Goal: Task Accomplishment & Management: Manage account settings

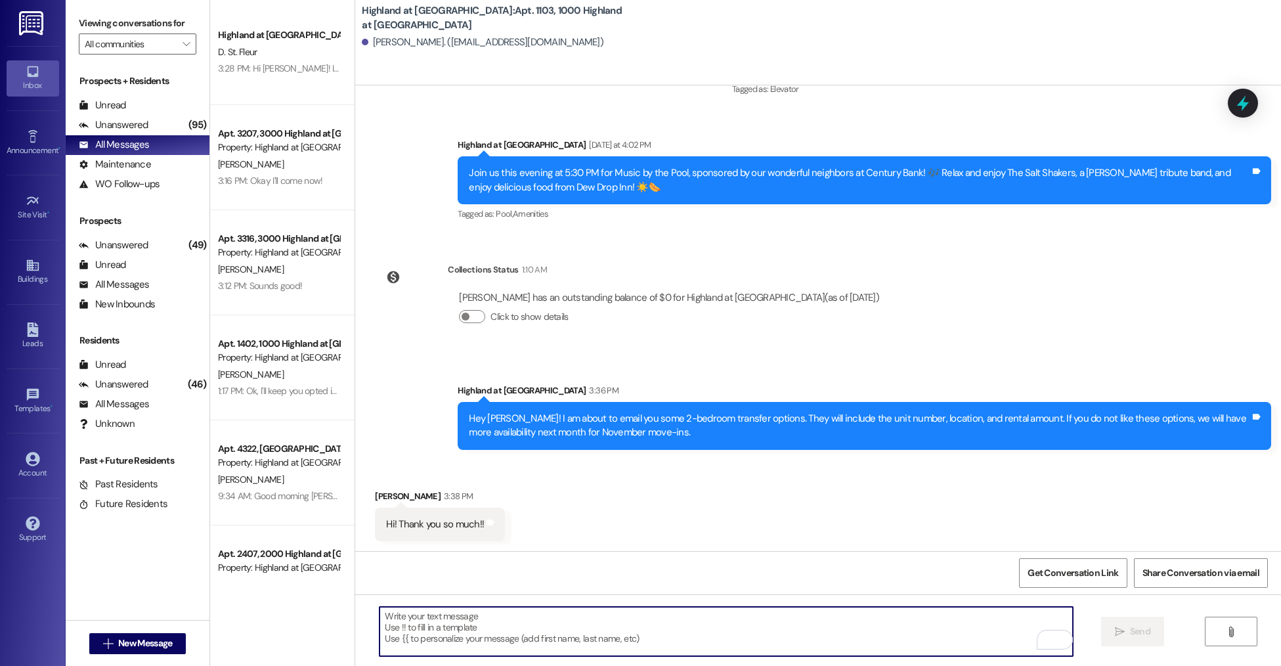
scroll to position [1769, 0]
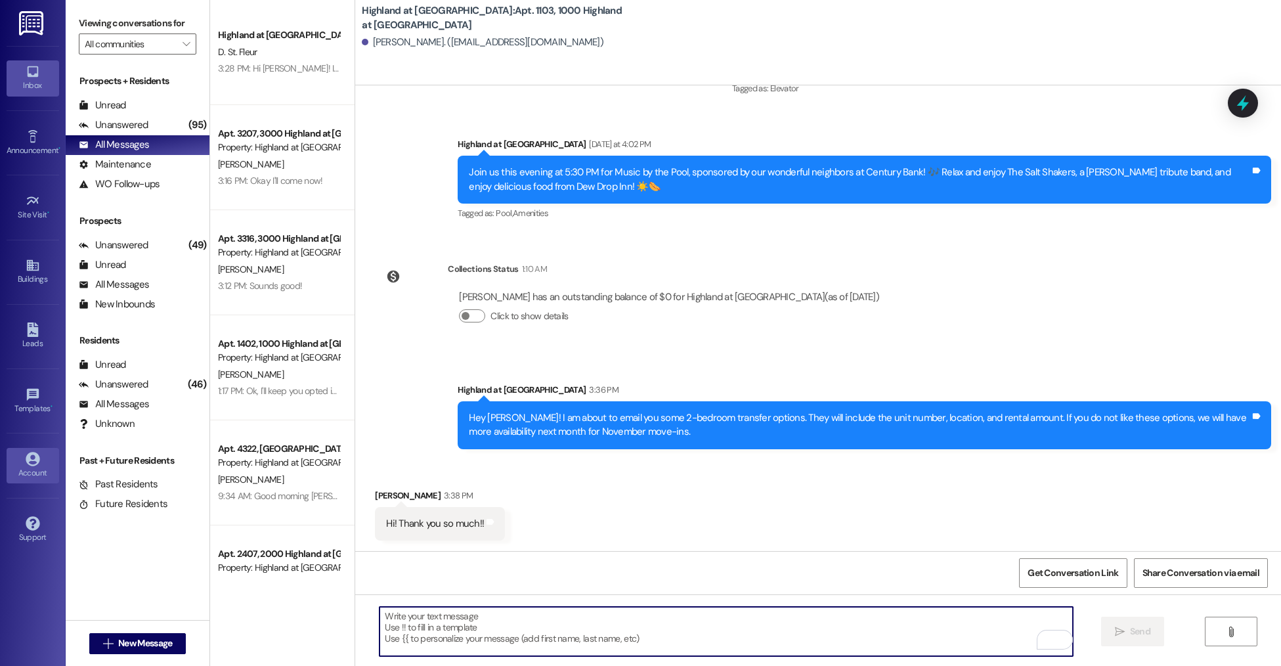
click at [20, 477] on div "Account" at bounding box center [33, 472] width 66 height 13
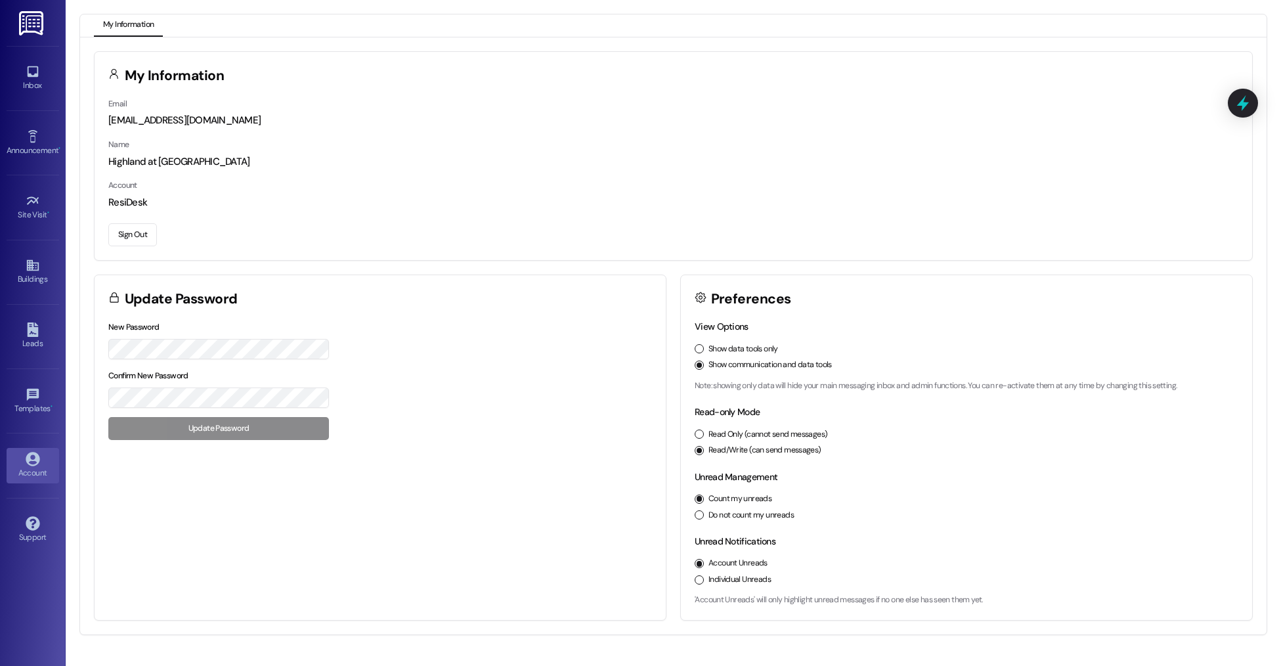
click at [127, 228] on button "Sign Out" at bounding box center [132, 234] width 49 height 23
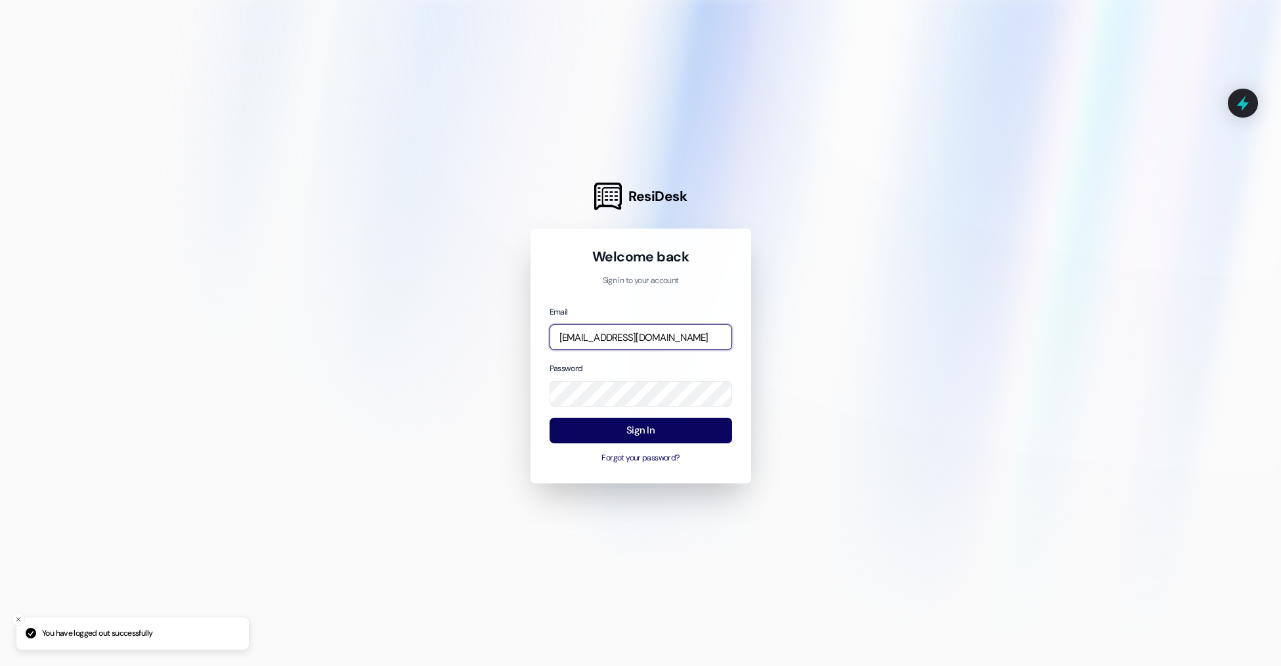
click at [613, 342] on input "[EMAIL_ADDRESS][DOMAIN_NAME]" at bounding box center [641, 337] width 183 height 26
click at [603, 422] on button "Sign In" at bounding box center [641, 431] width 183 height 26
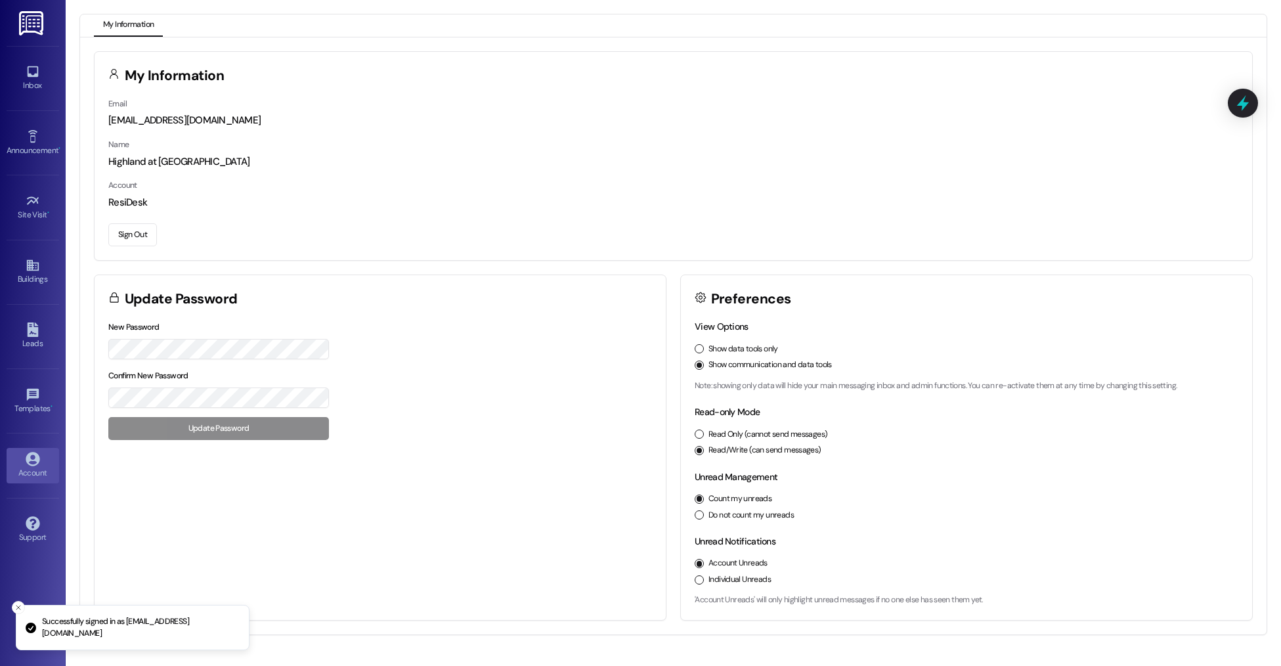
click at [133, 225] on button "Sign Out" at bounding box center [132, 234] width 49 height 23
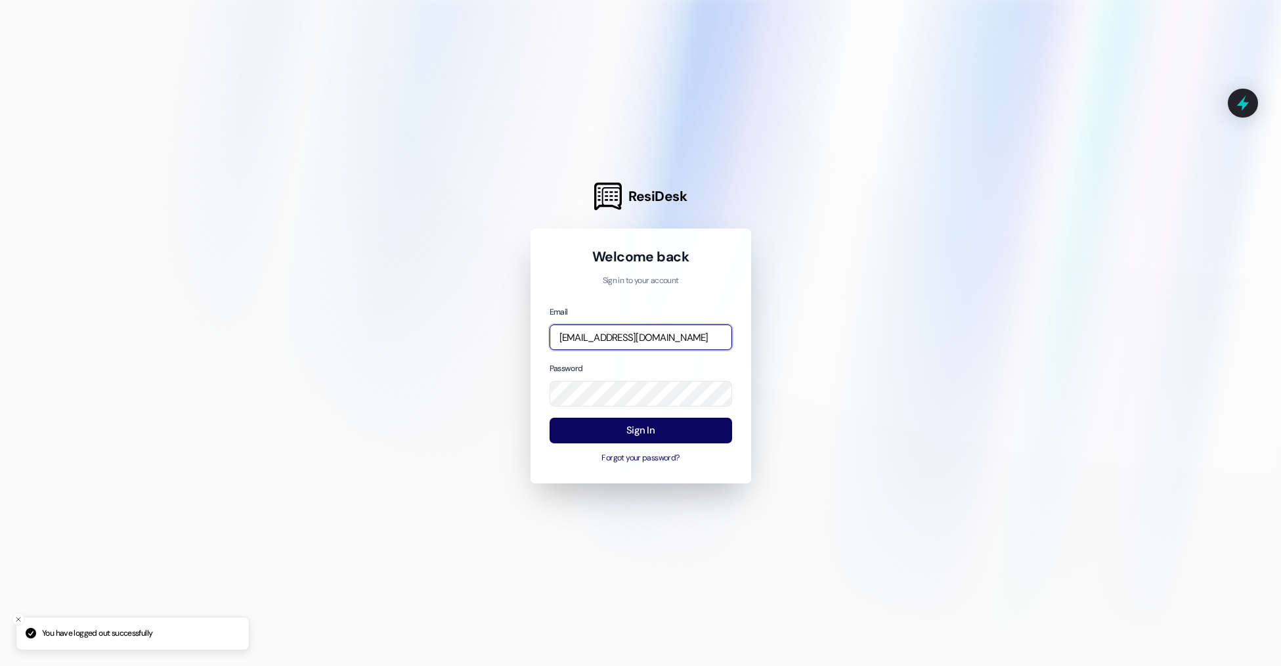
drag, startPoint x: 701, startPoint y: 348, endPoint x: 685, endPoint y: 345, distance: 15.5
click at [698, 341] on input "[EMAIL_ADDRESS][DOMAIN_NAME]" at bounding box center [641, 337] width 183 height 26
type input "[PERSON_NAME][EMAIL_ADDRESS][DOMAIN_NAME]"
click at [641, 427] on button "Sign In" at bounding box center [641, 431] width 183 height 26
